Goal: Information Seeking & Learning: Understand process/instructions

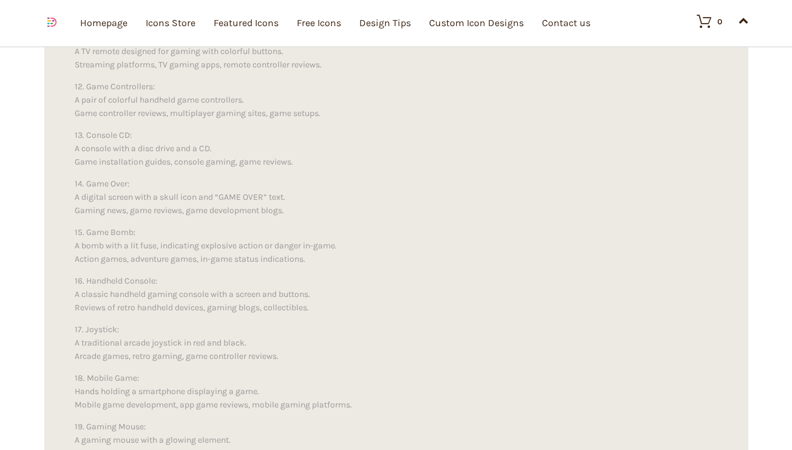
scroll to position [1636, 0]
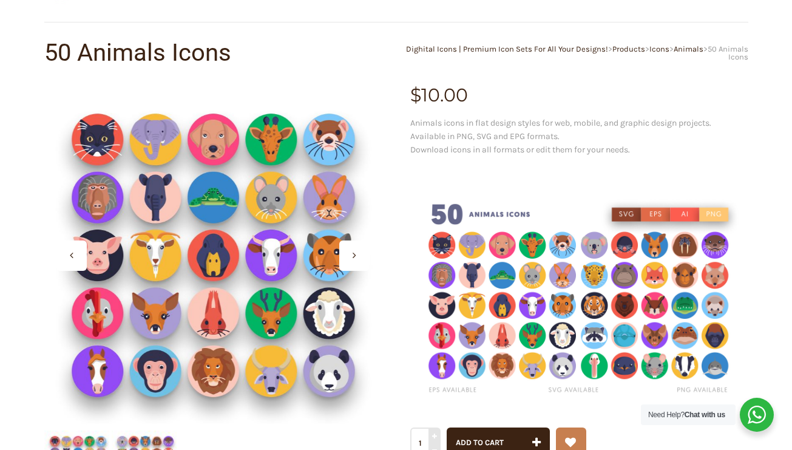
scroll to position [104, 0]
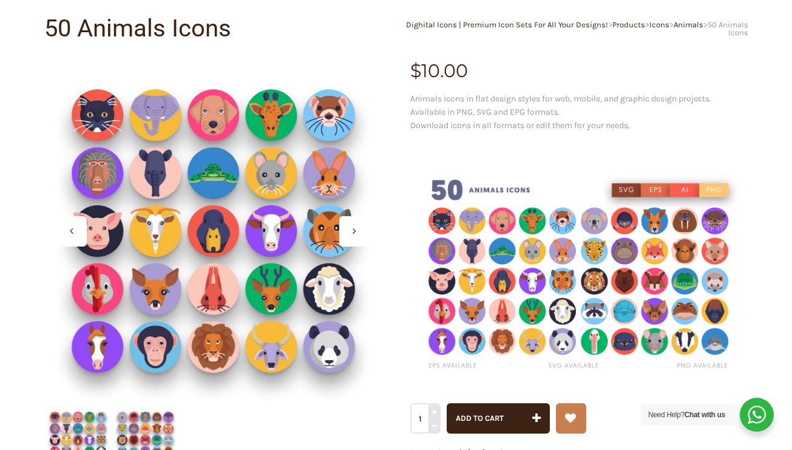
click at [353, 229] on icon at bounding box center [355, 231] width 4 height 10
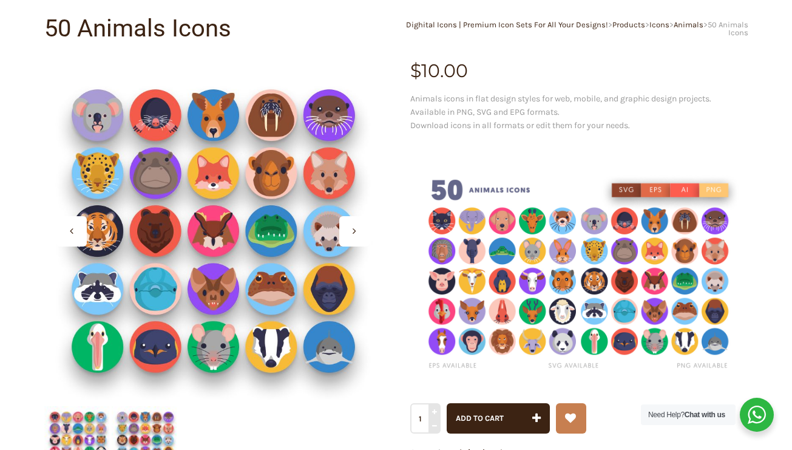
click at [353, 229] on icon at bounding box center [355, 231] width 4 height 10
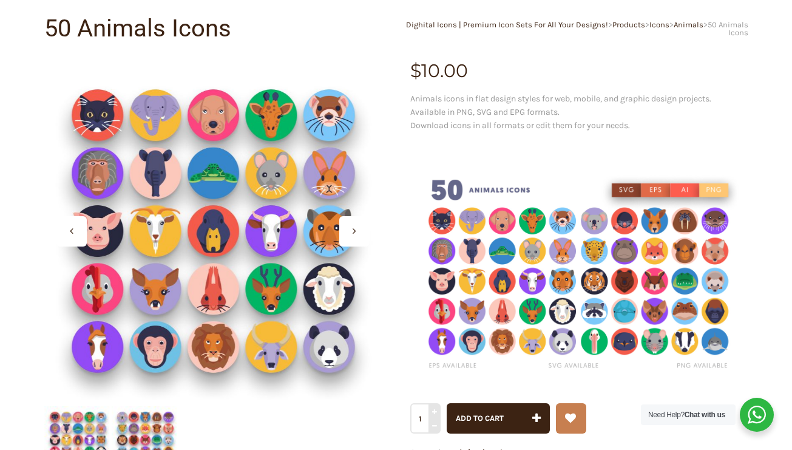
click at [353, 229] on icon at bounding box center [355, 231] width 4 height 10
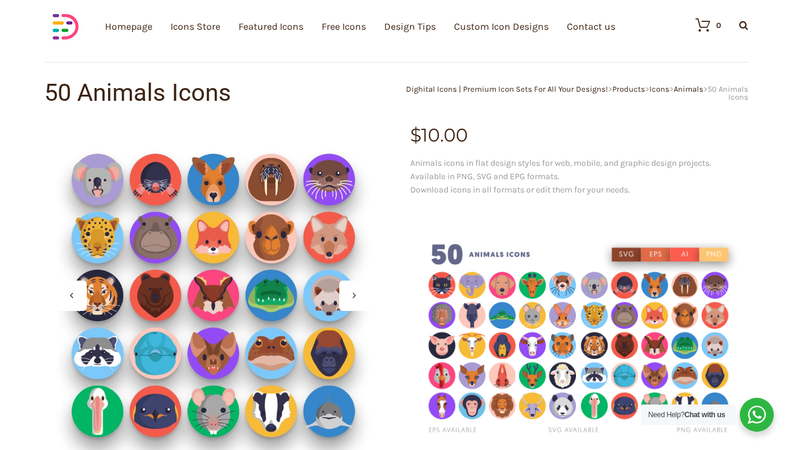
scroll to position [53, 0]
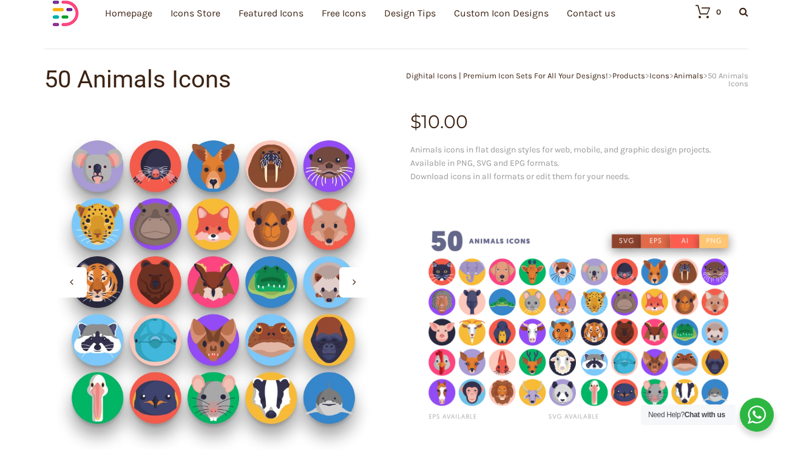
click at [73, 284] on div at bounding box center [71, 282] width 30 height 30
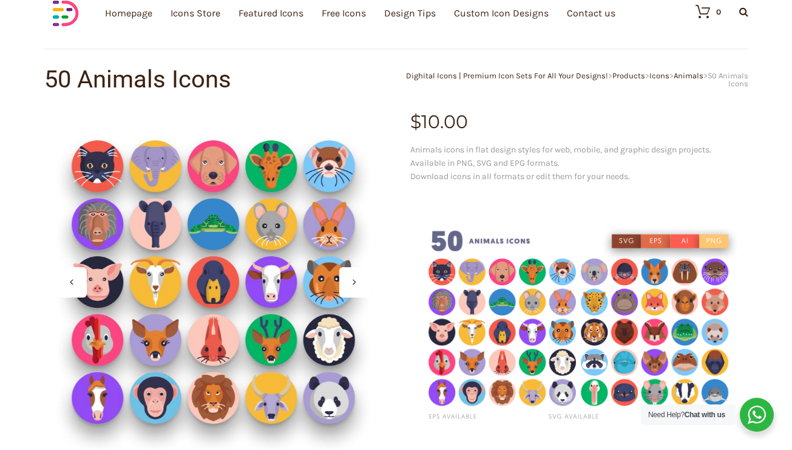
click at [348, 281] on div at bounding box center [354, 282] width 30 height 30
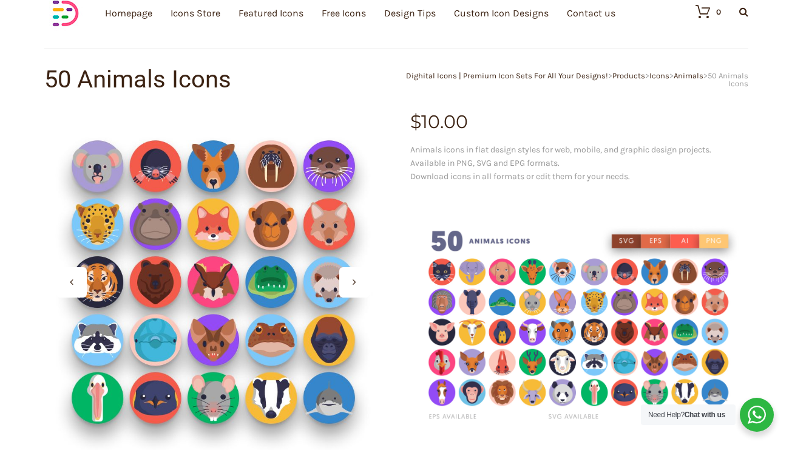
click at [81, 279] on div at bounding box center [71, 282] width 30 height 30
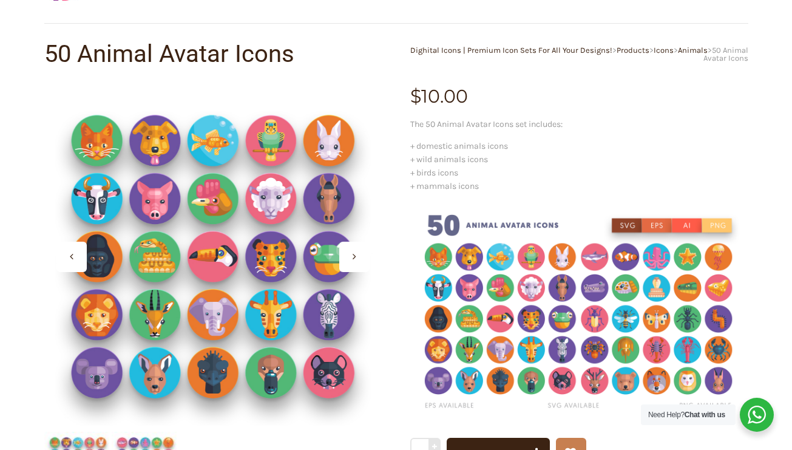
scroll to position [81, 0]
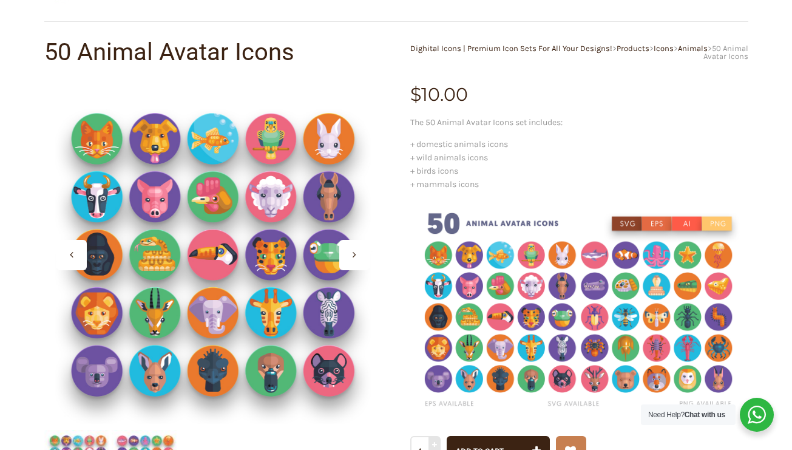
click at [351, 257] on div at bounding box center [354, 255] width 30 height 30
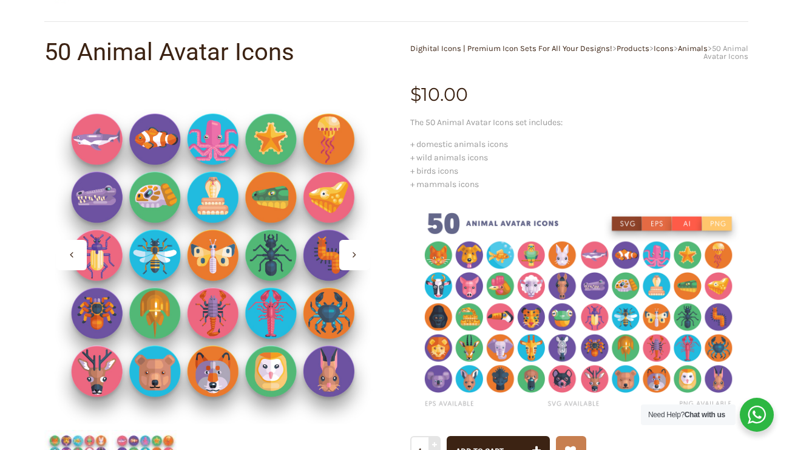
click at [351, 257] on div at bounding box center [354, 255] width 30 height 30
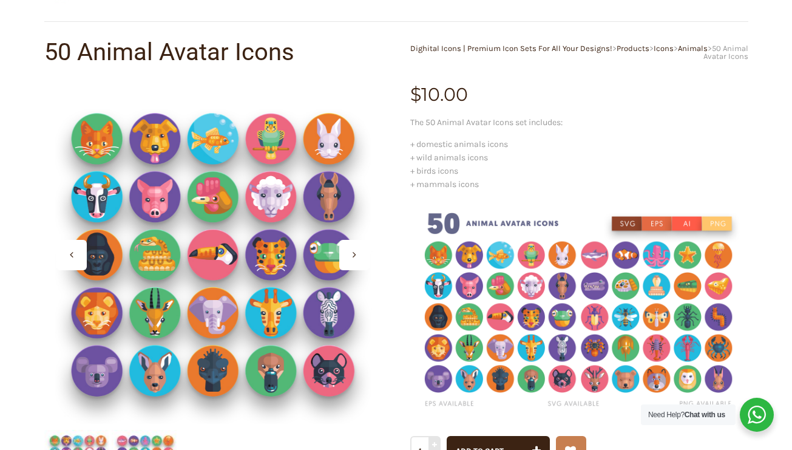
click at [350, 259] on div at bounding box center [354, 255] width 30 height 30
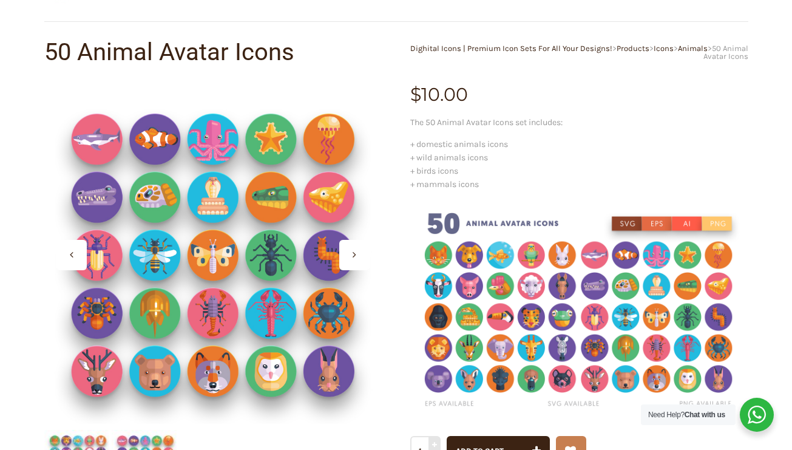
click at [350, 259] on div at bounding box center [354, 255] width 30 height 30
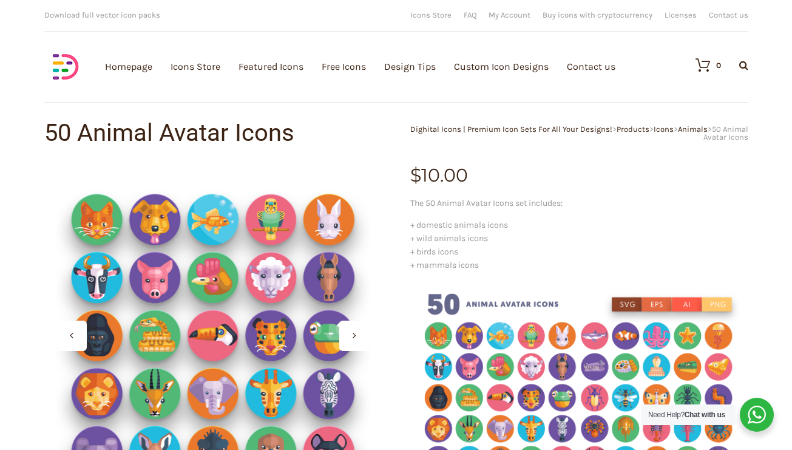
scroll to position [0, 0]
click at [736, 73] on div "0 Search Products… No products in the cart." at bounding box center [715, 65] width 65 height 42
click at [78, 340] on div at bounding box center [71, 335] width 30 height 30
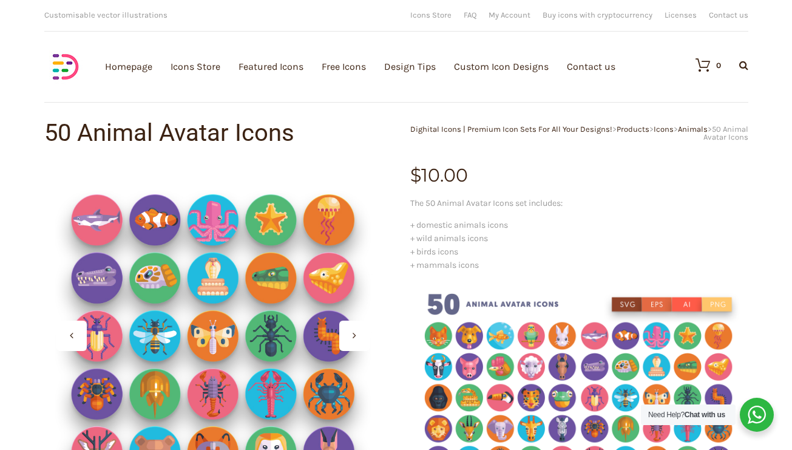
click at [78, 340] on div at bounding box center [71, 335] width 30 height 30
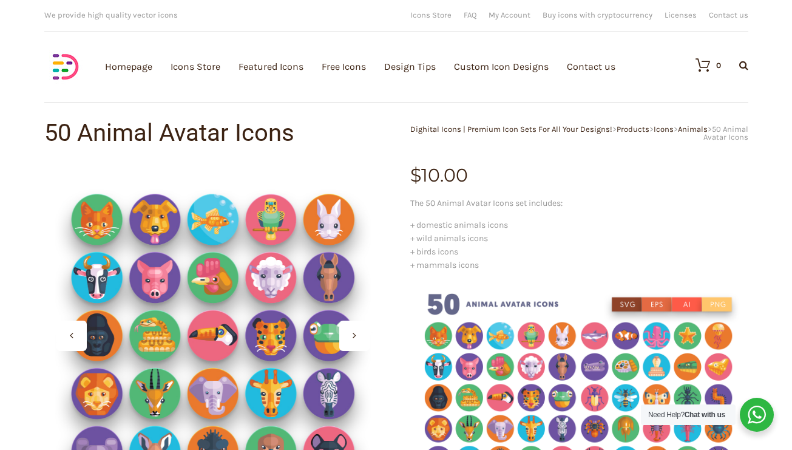
click at [76, 334] on div at bounding box center [71, 335] width 30 height 30
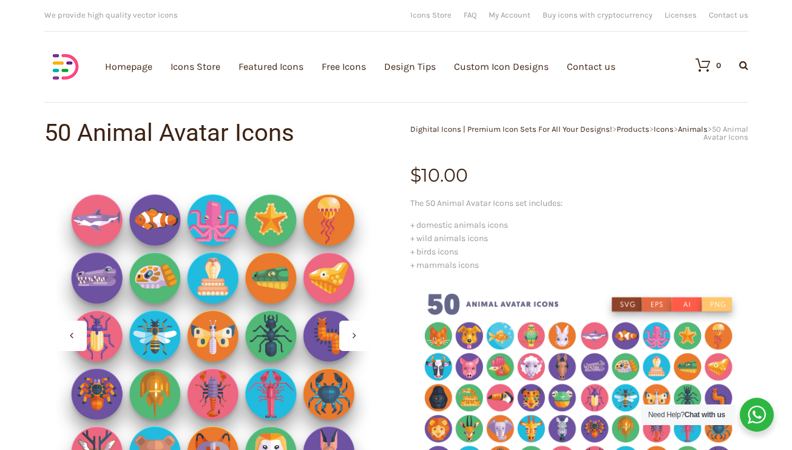
click at [76, 334] on div at bounding box center [71, 335] width 30 height 30
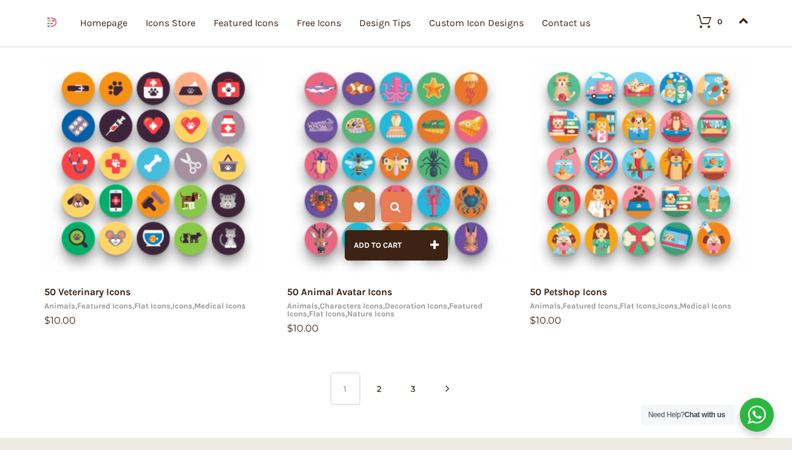
scroll to position [768, 0]
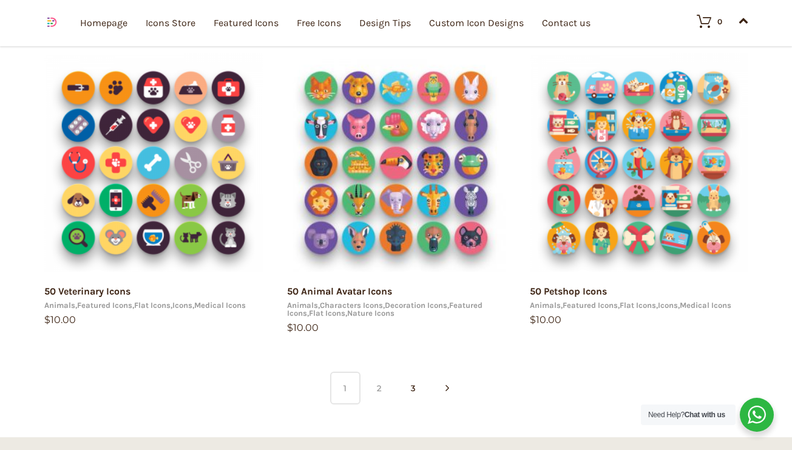
click at [374, 387] on link "2" at bounding box center [379, 387] width 30 height 33
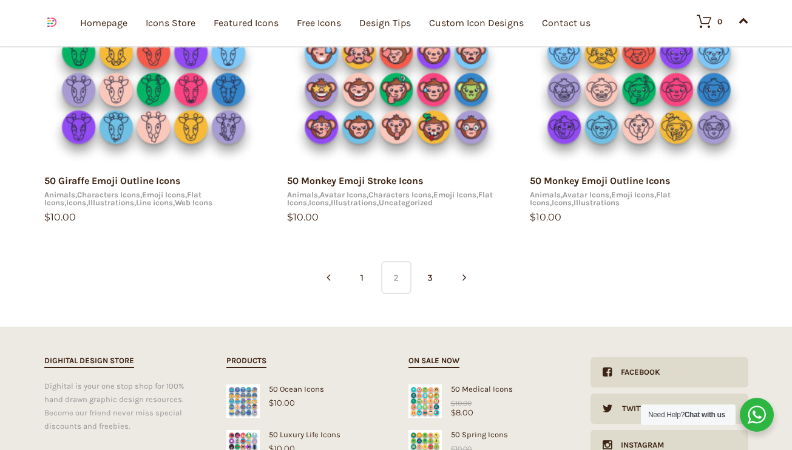
scroll to position [938, 0]
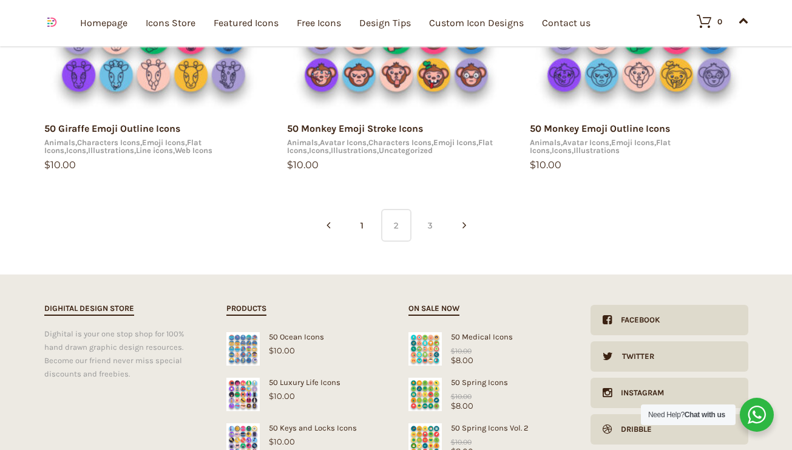
click at [428, 229] on link "3" at bounding box center [430, 225] width 30 height 33
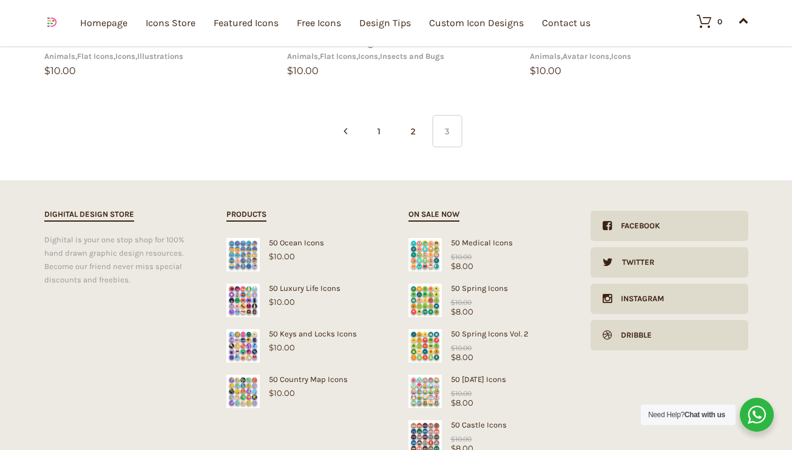
scroll to position [358, 0]
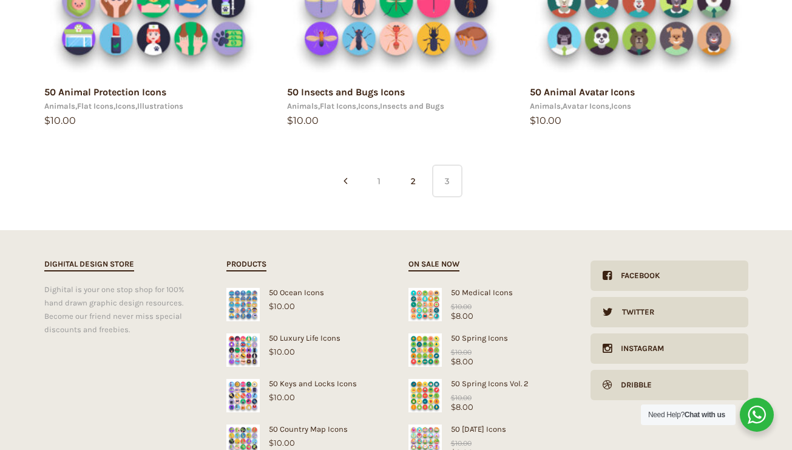
click at [378, 180] on link "1" at bounding box center [379, 180] width 30 height 33
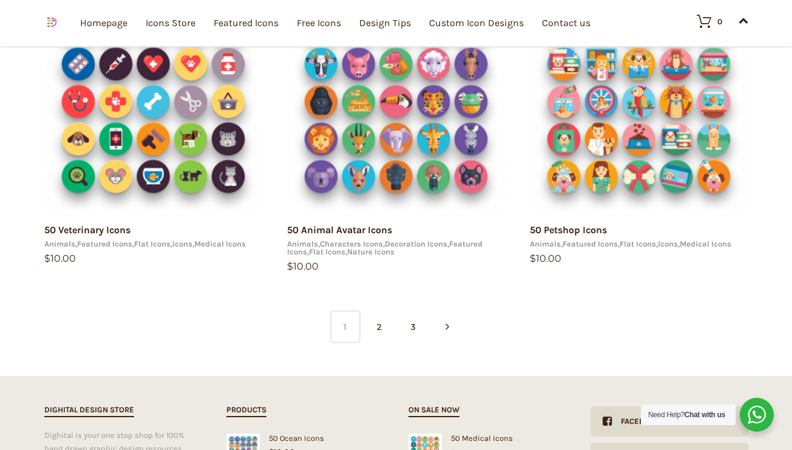
scroll to position [830, 0]
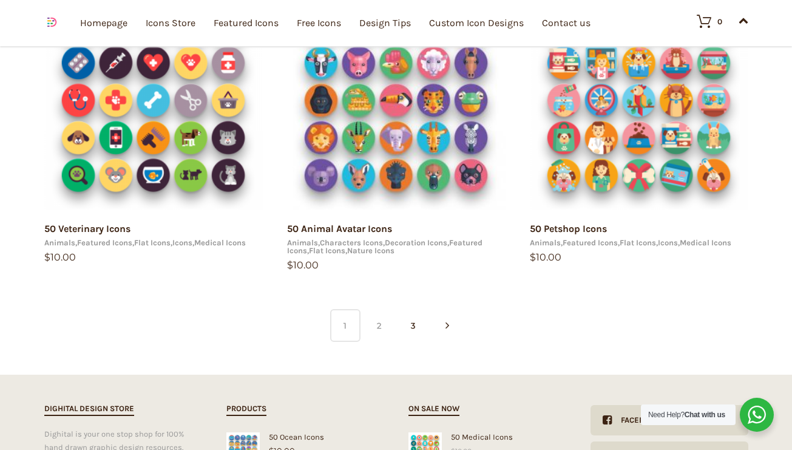
click at [381, 325] on link "2" at bounding box center [379, 325] width 30 height 33
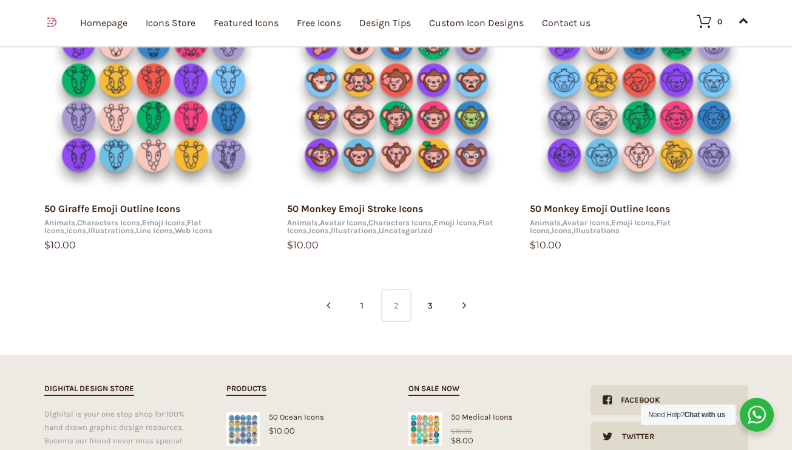
scroll to position [865, 0]
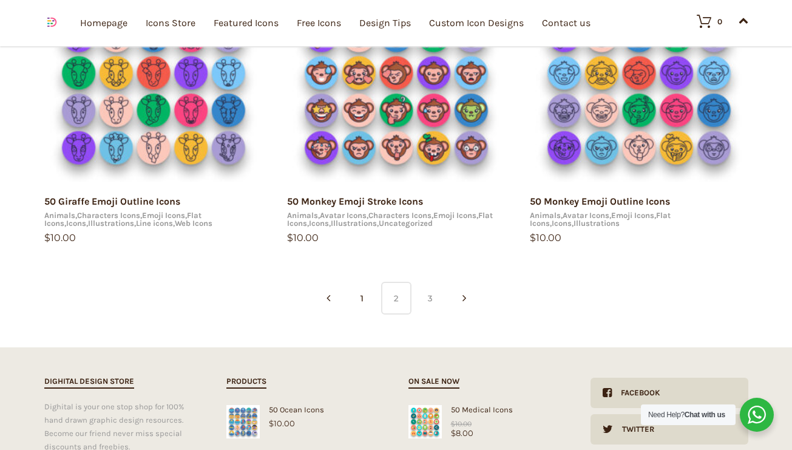
click at [431, 299] on link "3" at bounding box center [430, 298] width 30 height 33
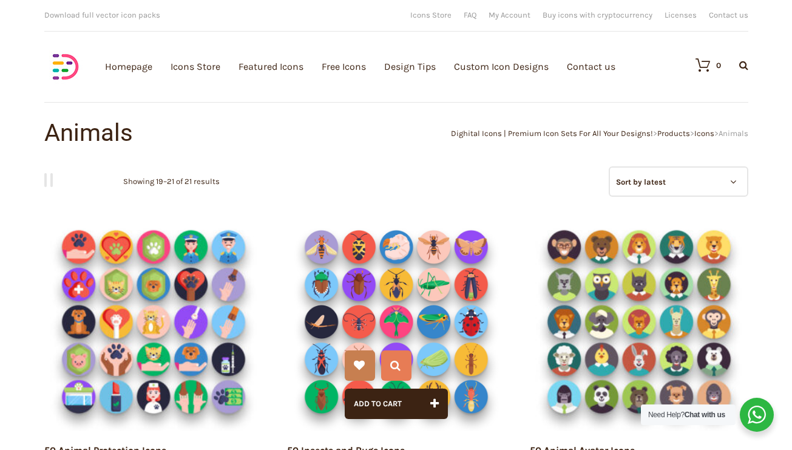
click at [391, 324] on img at bounding box center [396, 321] width 218 height 218
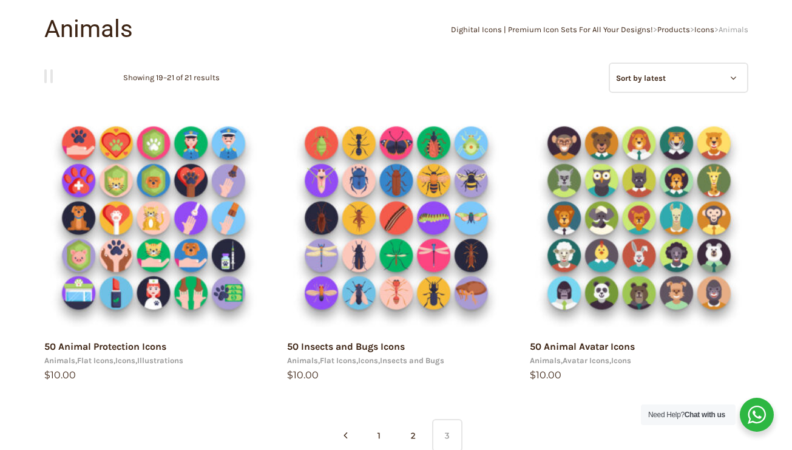
scroll to position [129, 0]
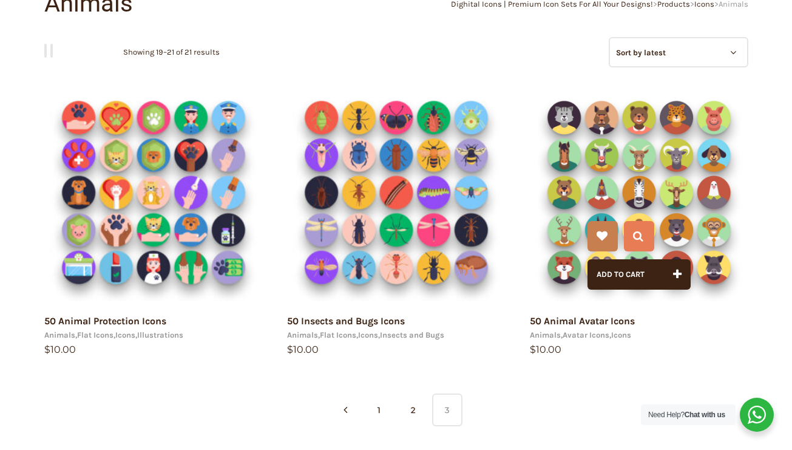
click at [634, 195] on img at bounding box center [639, 192] width 218 height 218
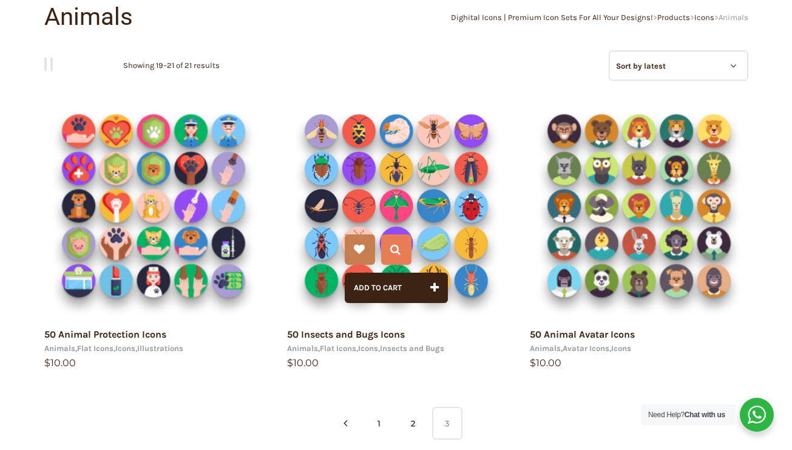
scroll to position [113, 0]
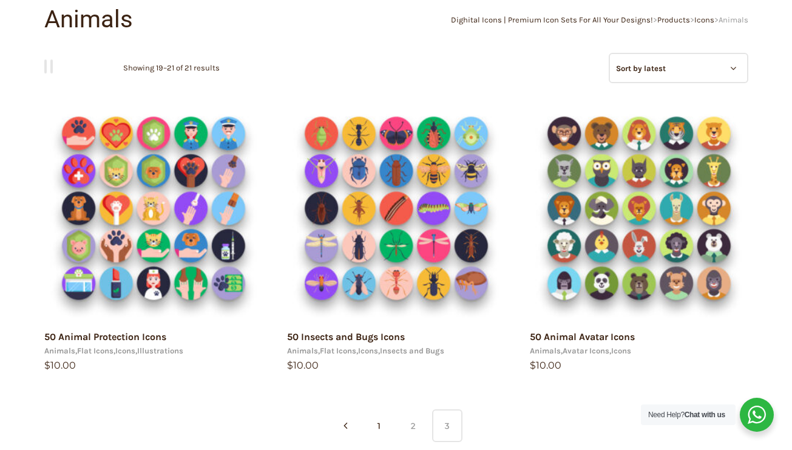
click at [411, 430] on link "2" at bounding box center [413, 425] width 30 height 33
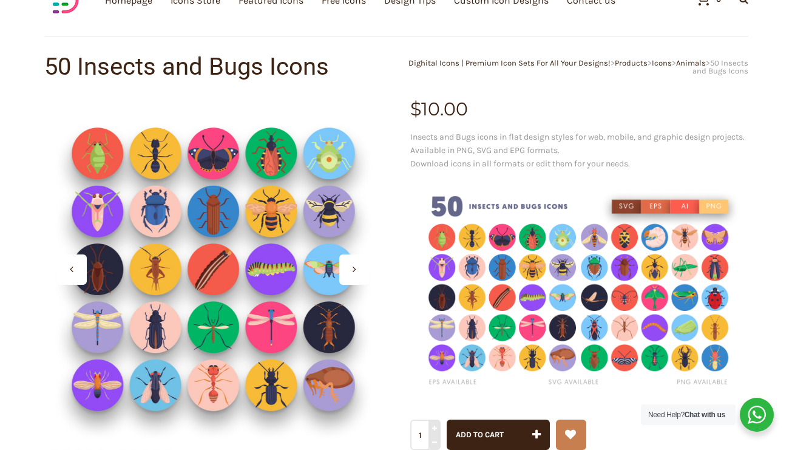
scroll to position [73, 0]
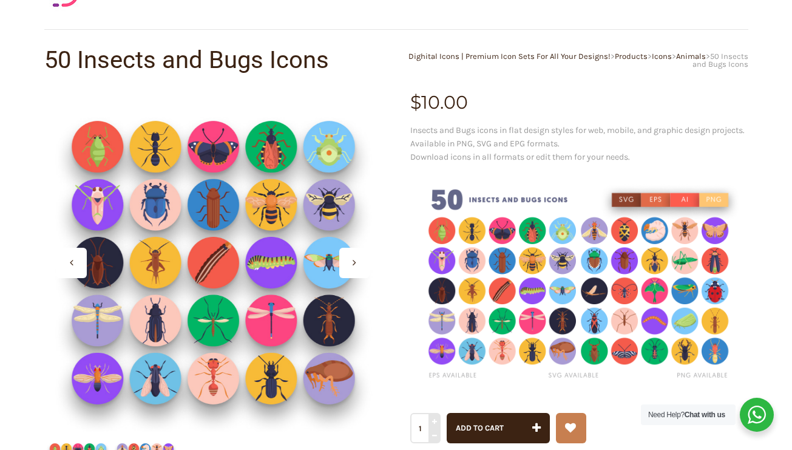
click at [356, 259] on icon at bounding box center [355, 262] width 4 height 10
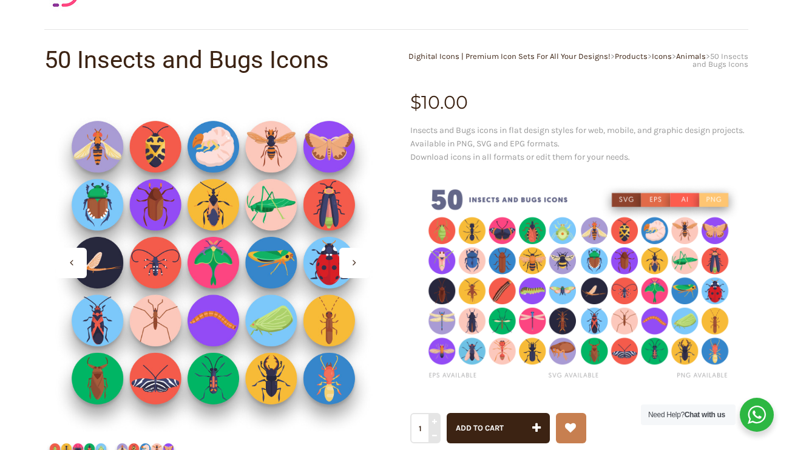
click at [356, 259] on icon at bounding box center [355, 262] width 4 height 10
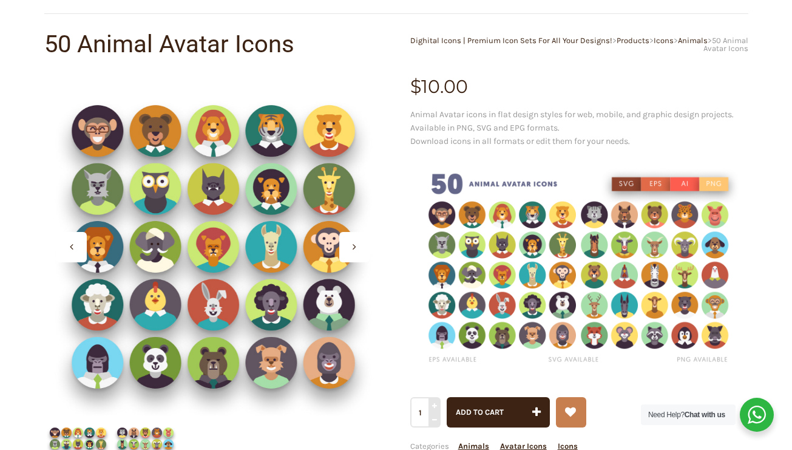
scroll to position [90, 0]
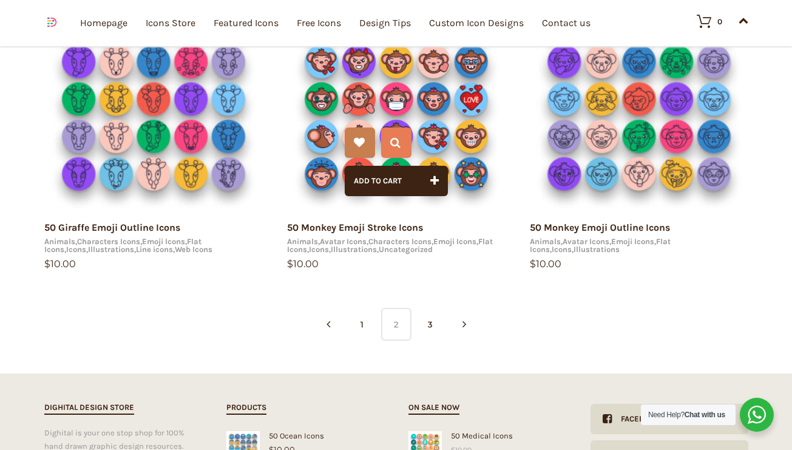
scroll to position [851, 0]
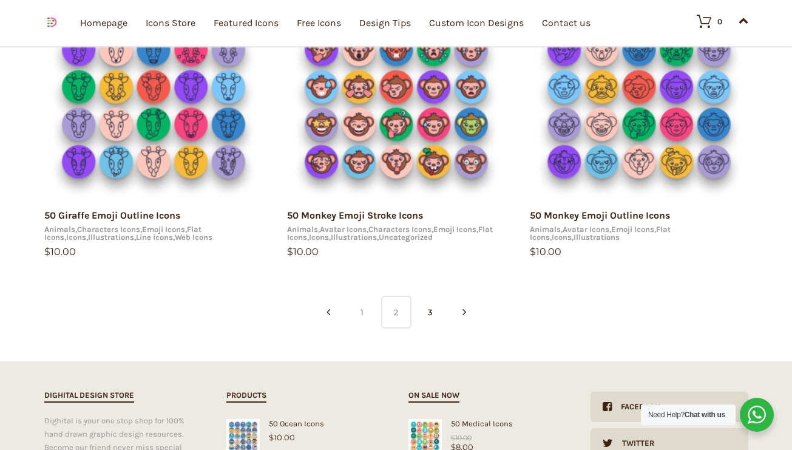
click at [358, 313] on link "1" at bounding box center [362, 312] width 30 height 33
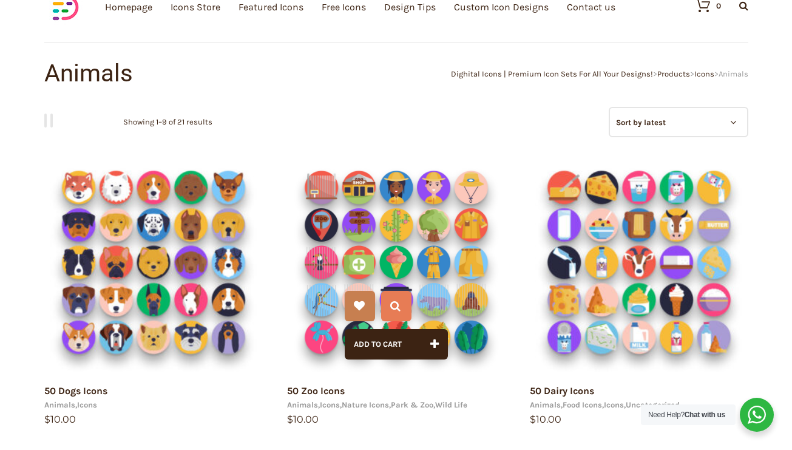
scroll to position [81, 0]
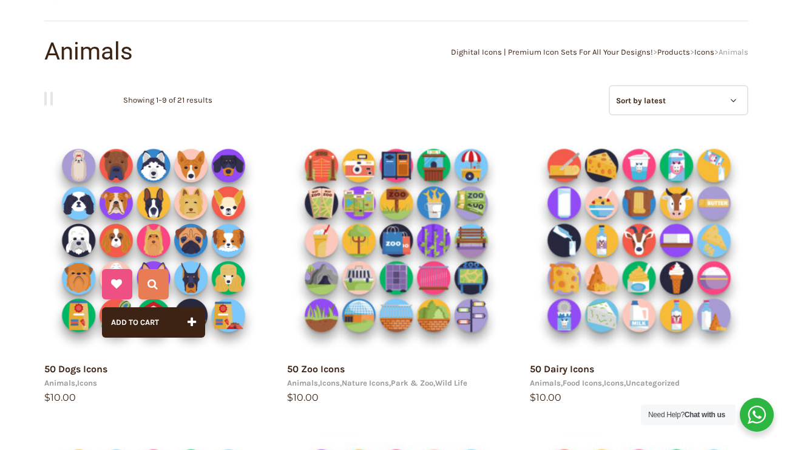
click at [112, 272] on icon at bounding box center [116, 284] width 11 height 30
click at [89, 366] on link "50 Dogs Icons" at bounding box center [75, 369] width 63 height 12
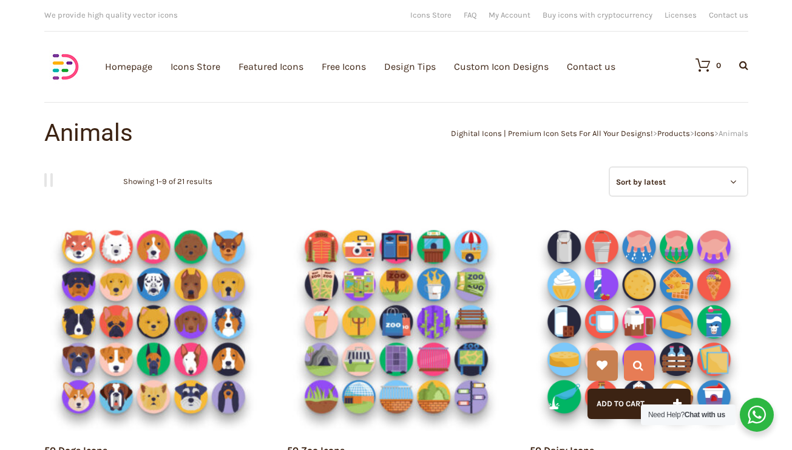
scroll to position [0, 0]
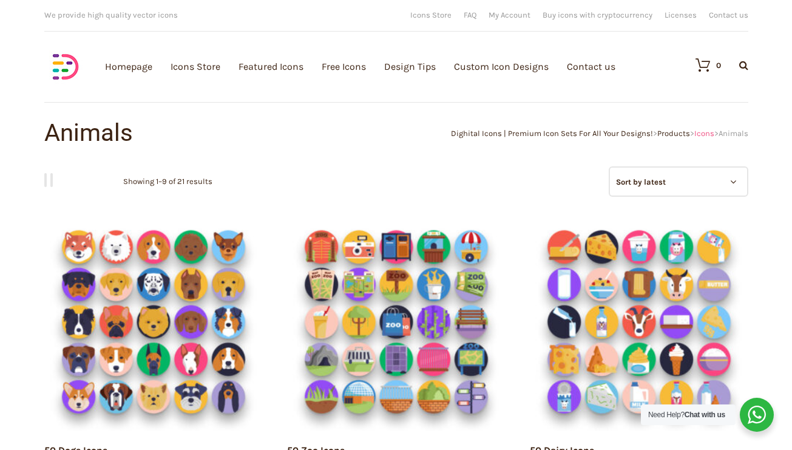
click at [697, 132] on span "Icons" at bounding box center [704, 133] width 20 height 9
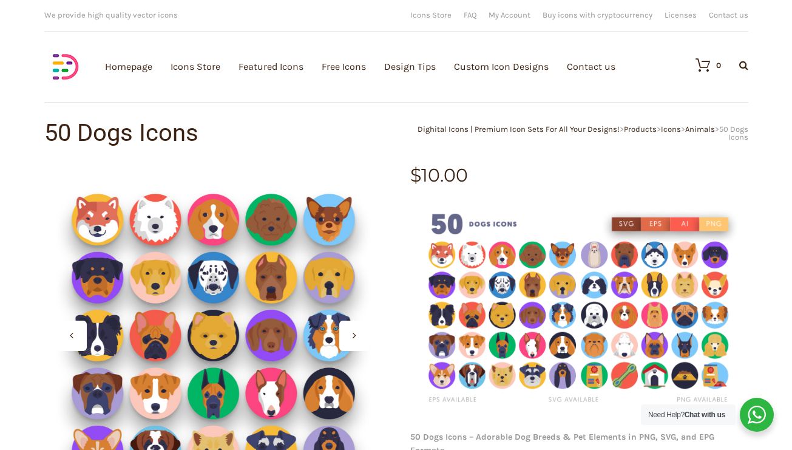
click at [353, 330] on icon at bounding box center [355, 335] width 4 height 10
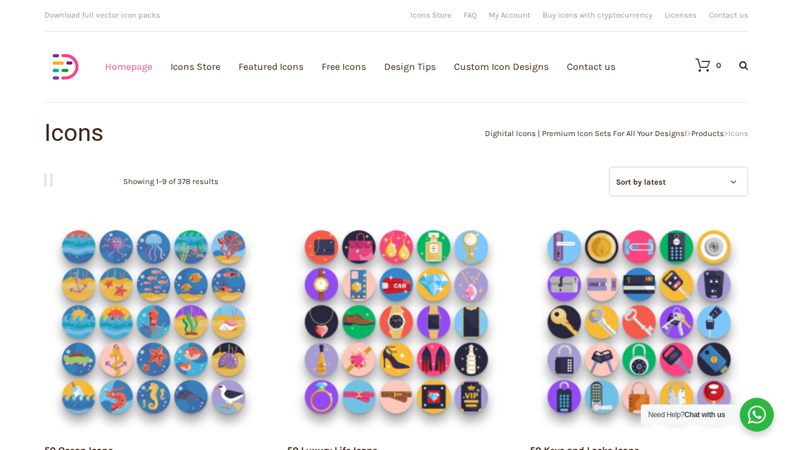
click at [127, 63] on link "Homepage" at bounding box center [128, 66] width 47 height 133
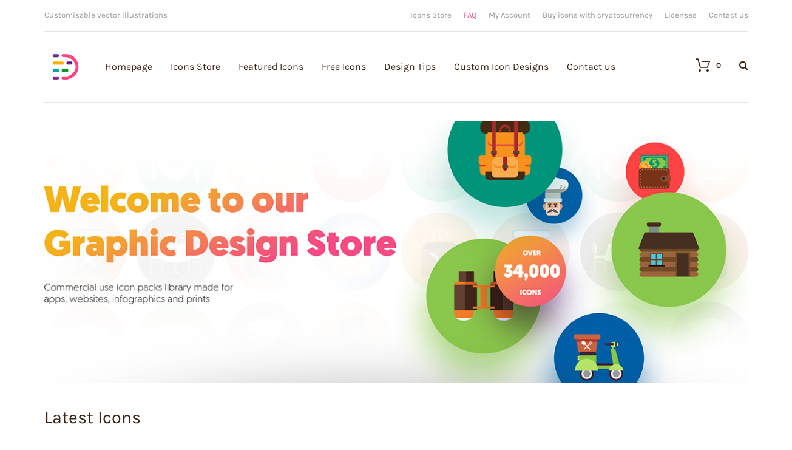
click at [476, 14] on link "FAQ" at bounding box center [470, 15] width 13 height 8
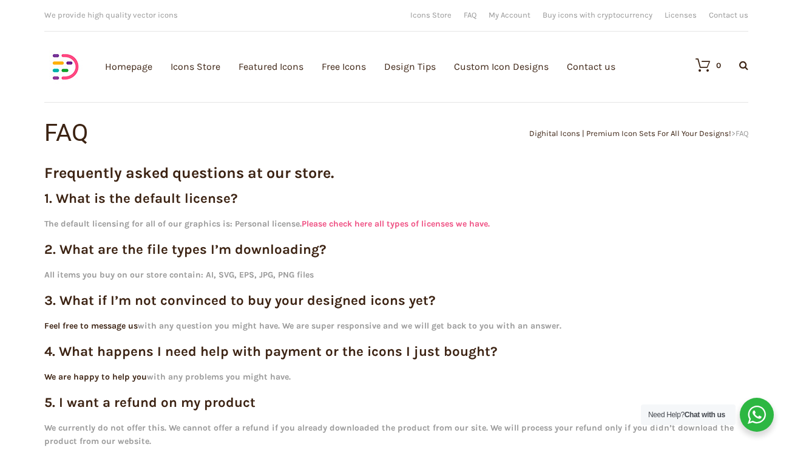
click at [443, 223] on link "Please check here all types of licenses we have." at bounding box center [396, 223] width 188 height 10
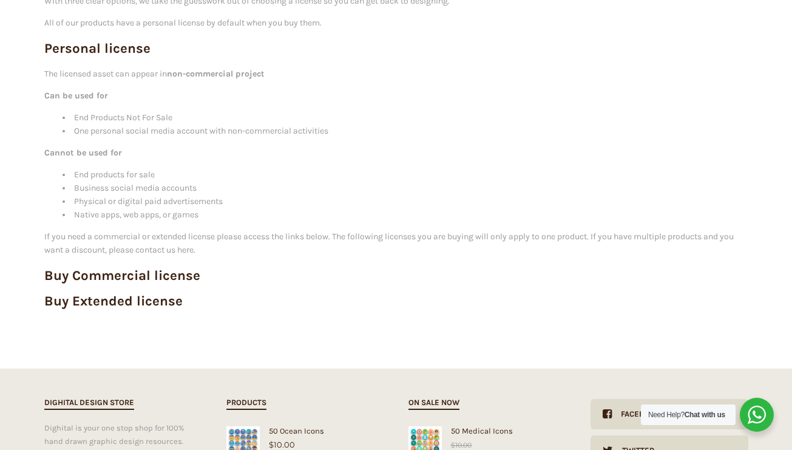
scroll to position [209, 0]
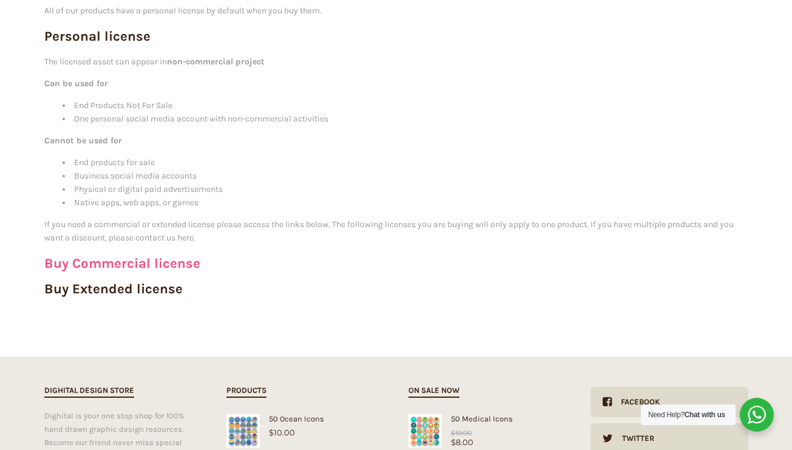
click at [149, 260] on link "Buy Commercial license" at bounding box center [122, 263] width 156 height 16
click at [124, 286] on link "Buy Extended license" at bounding box center [113, 288] width 138 height 16
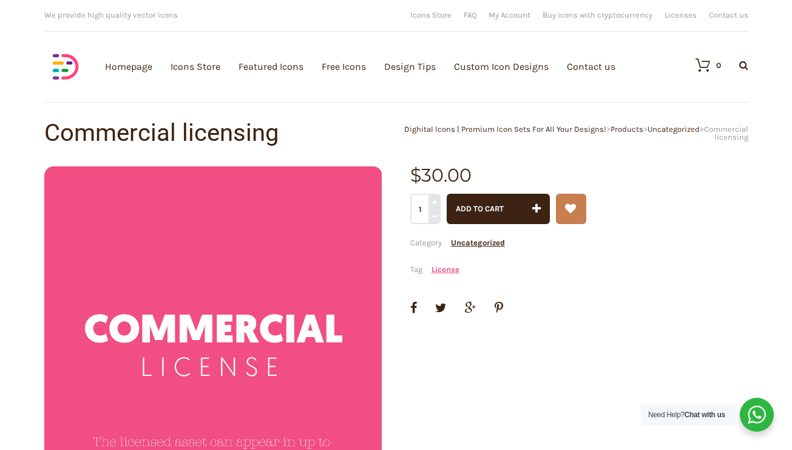
click at [446, 270] on link "License" at bounding box center [445, 269] width 28 height 9
